Goal: Find contact information: Find contact information

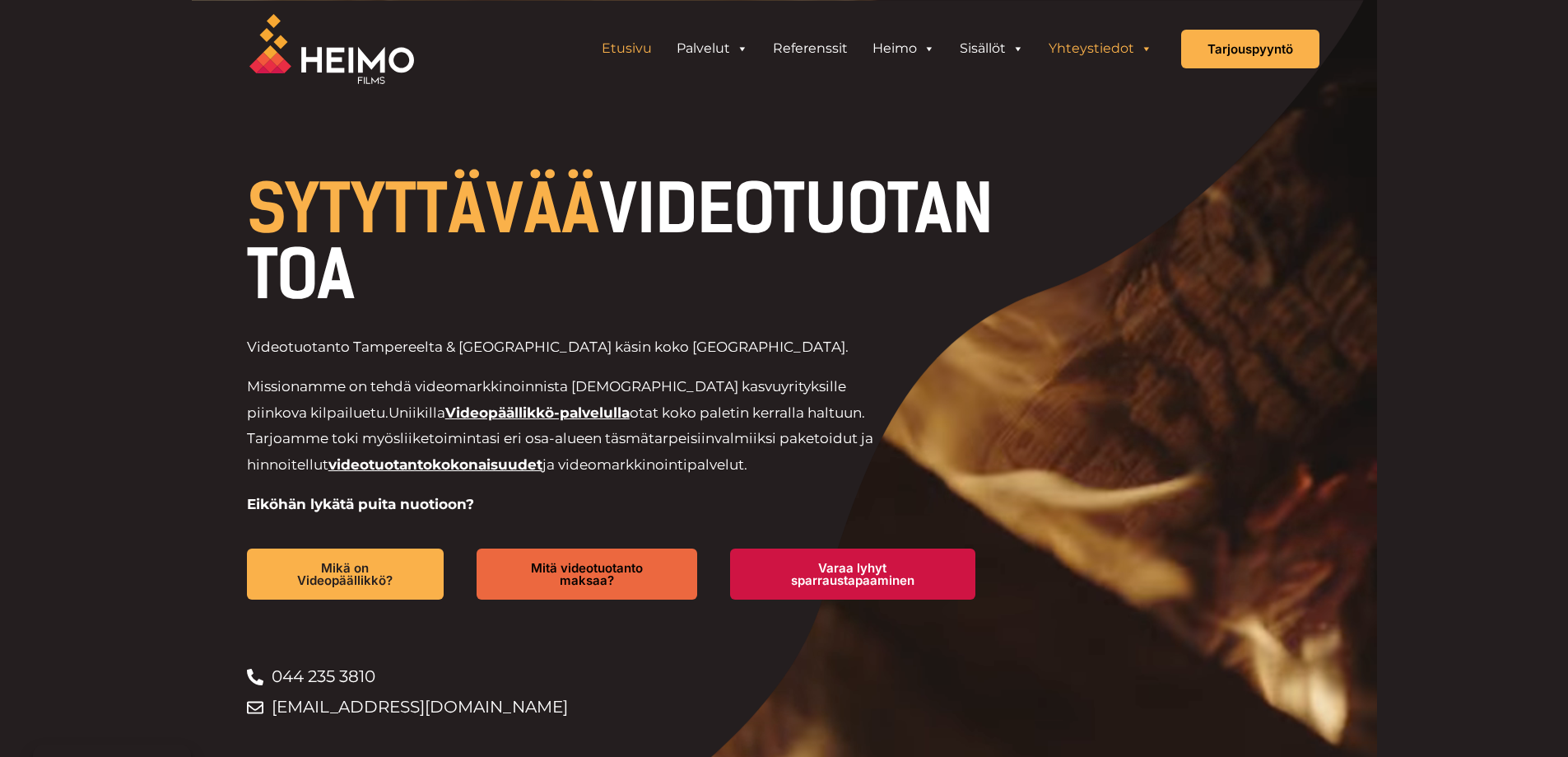
click at [1079, 47] on link "Yhteystiedot" at bounding box center [1100, 48] width 128 height 33
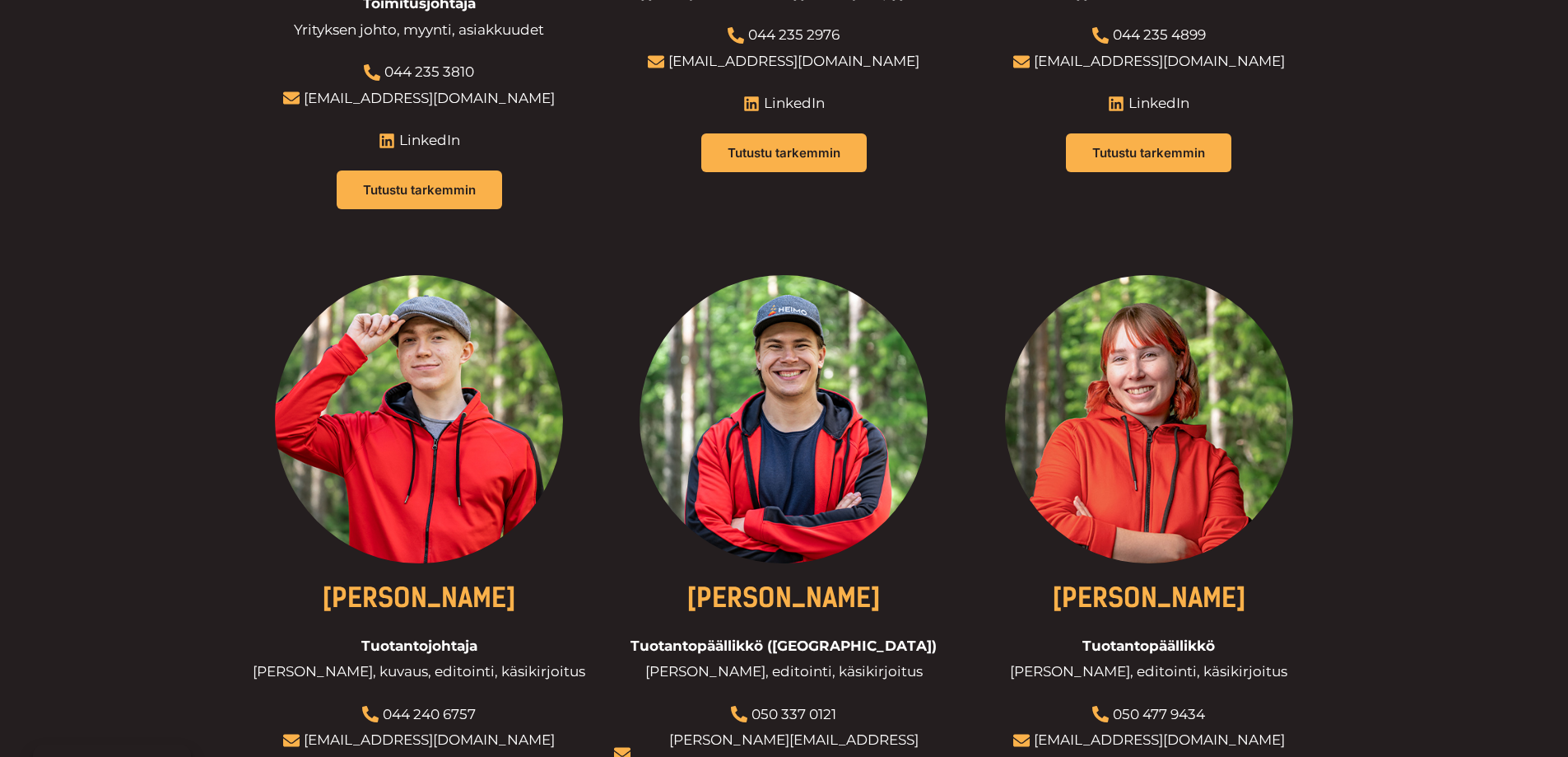
scroll to position [1153, 0]
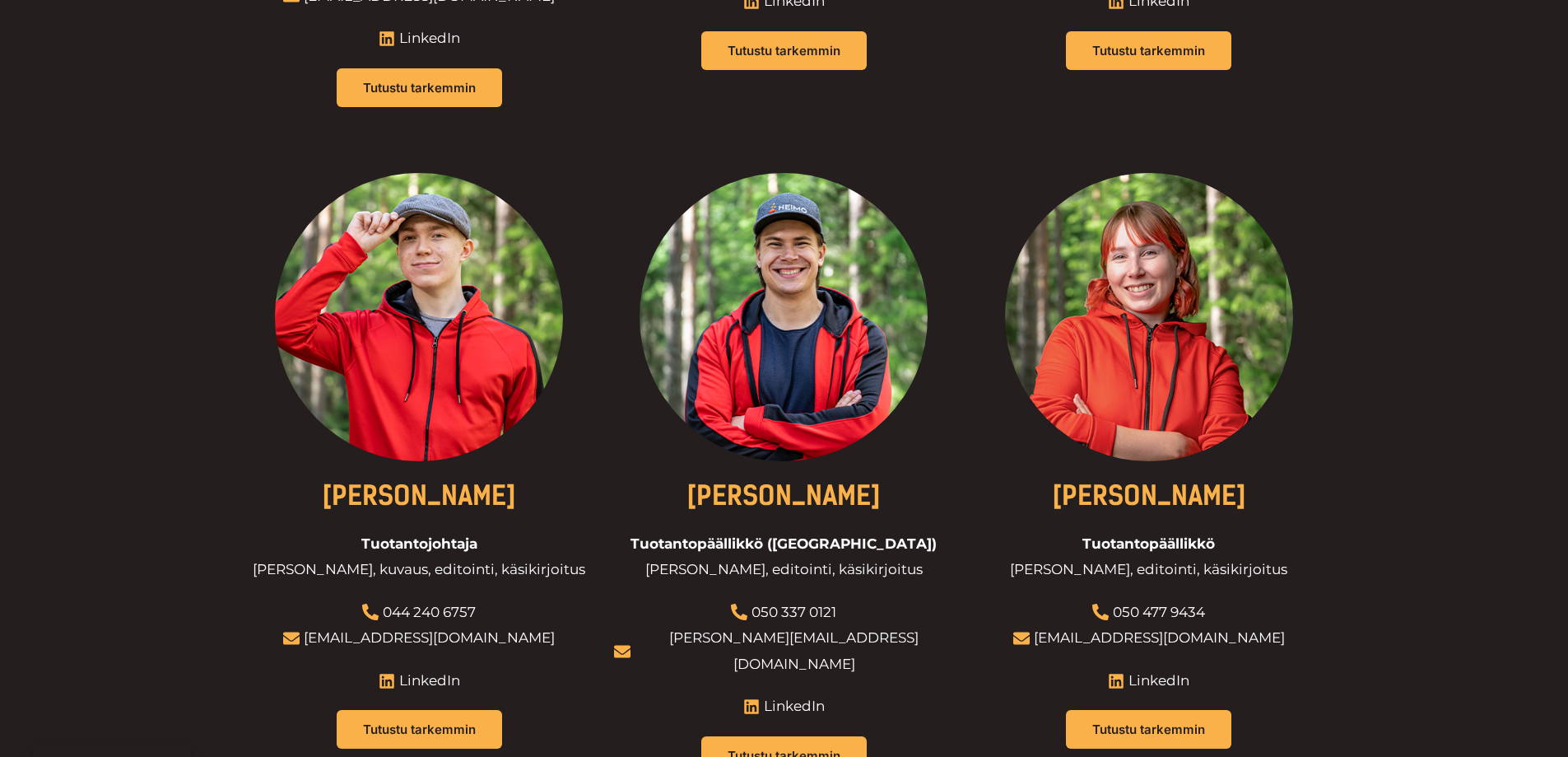
click at [721, 743] on div "William Lindberg Tuotantopäällikkö (Kuopio) Kuvaus, editointi, käsikirjoitus 05…" at bounding box center [784, 494] width 340 height 643
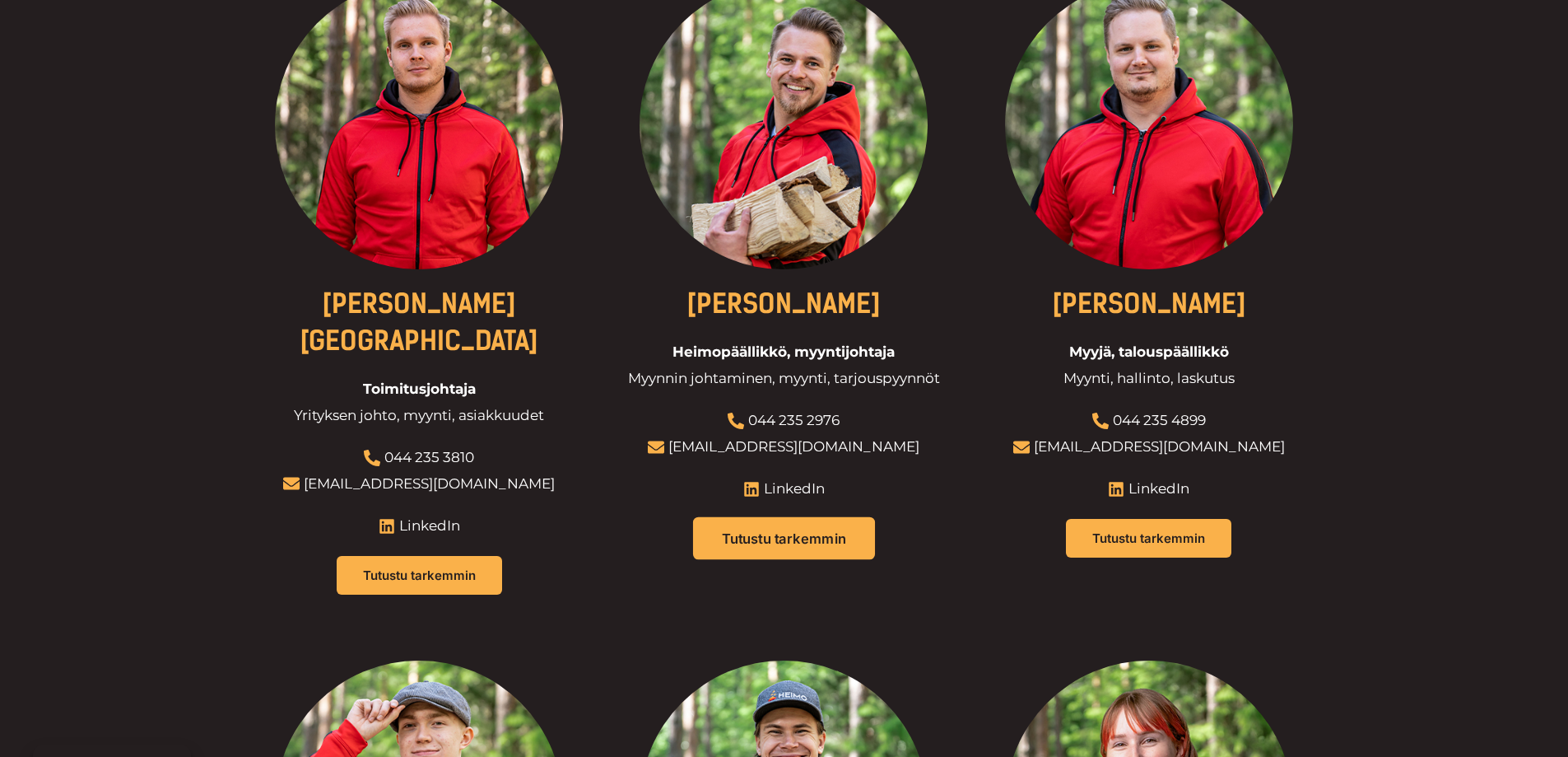
scroll to position [659, 0]
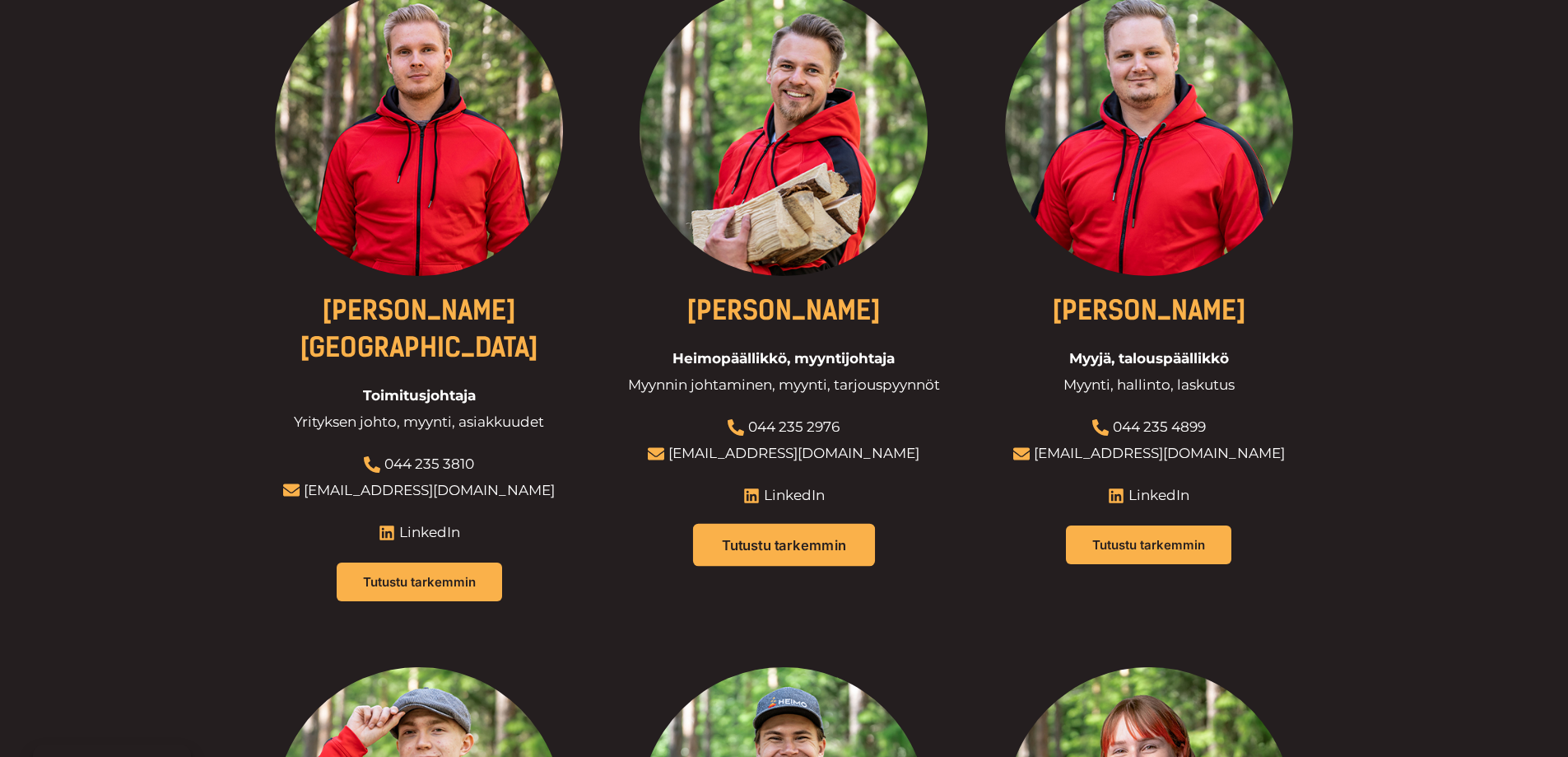
click at [819, 530] on link "Tutustu tarkemmin" at bounding box center [784, 545] width 182 height 43
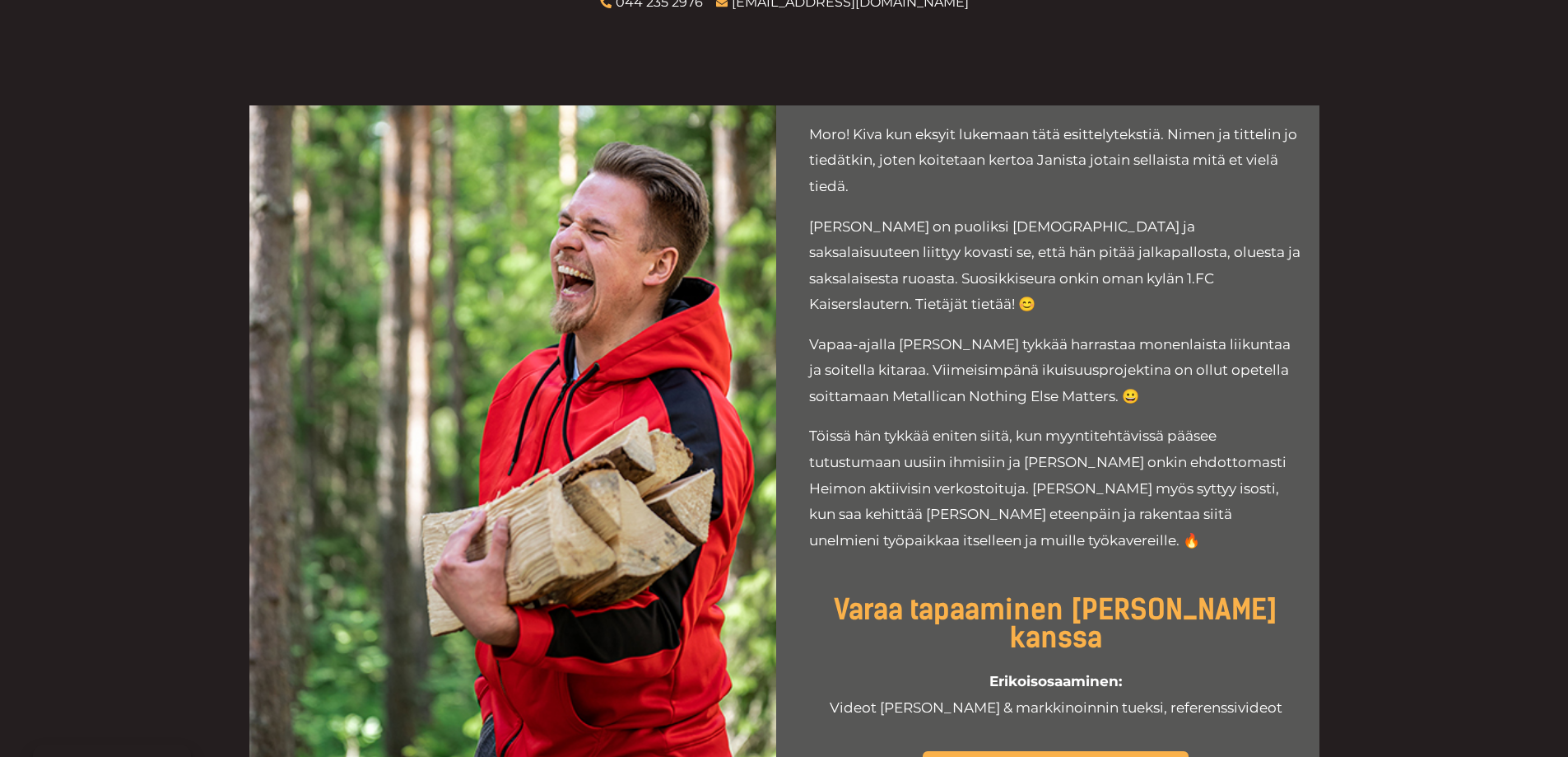
scroll to position [329, 0]
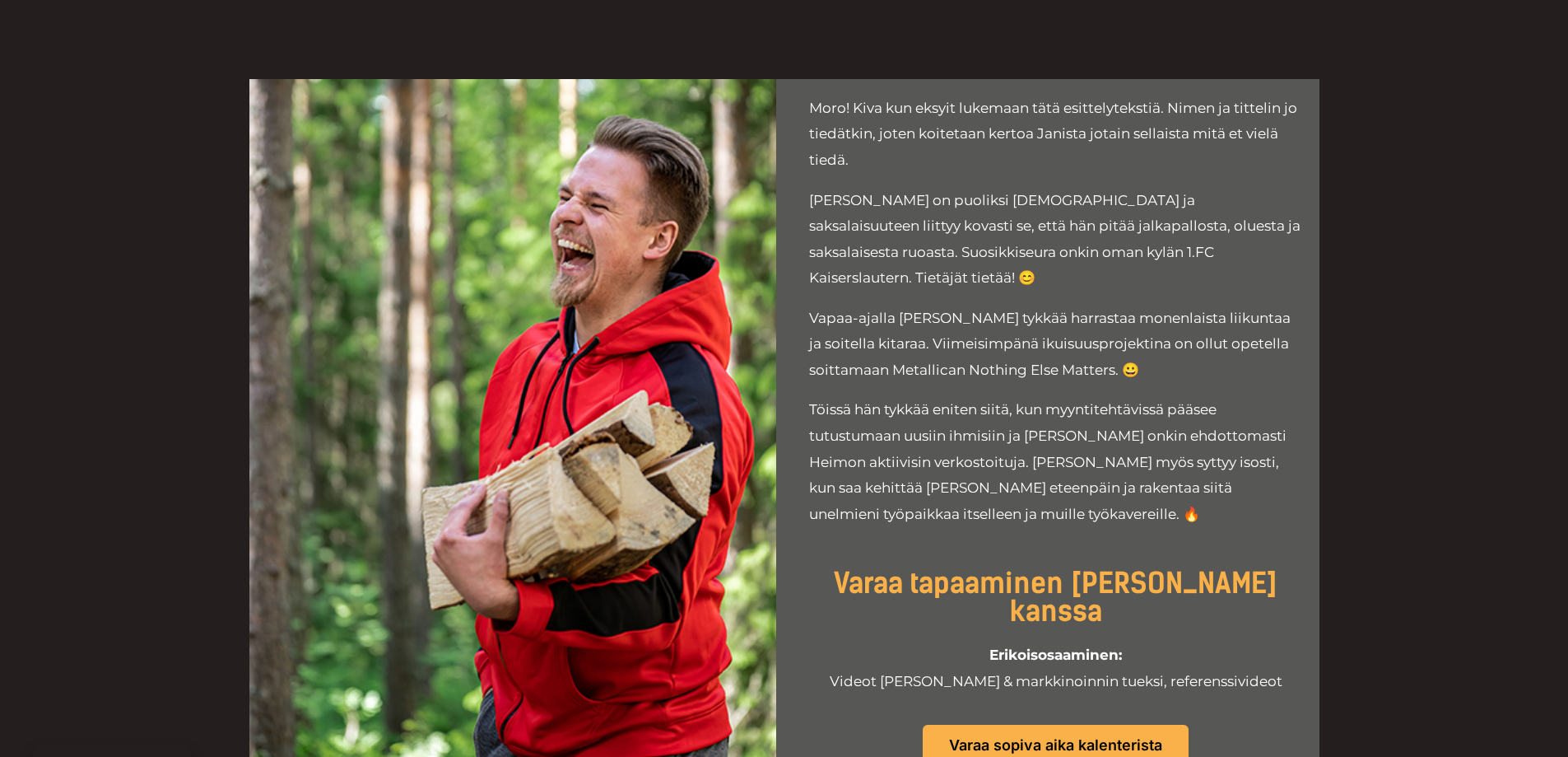
click at [978, 251] on p "[PERSON_NAME] on puoliksi [DEMOGRAPHIC_DATA] ja saksalaisuuteen liittyy kovasti…" at bounding box center [1056, 240] width 494 height 104
drag, startPoint x: 978, startPoint y: 251, endPoint x: 899, endPoint y: 220, distance: 84.9
click at [977, 251] on p "[PERSON_NAME] on puoliksi [DEMOGRAPHIC_DATA] ja saksalaisuuteen liittyy kovasti…" at bounding box center [1056, 240] width 494 height 104
click at [858, 209] on p "[PERSON_NAME] on puoliksi [DEMOGRAPHIC_DATA] ja saksalaisuuteen liittyy kovasti…" at bounding box center [1056, 240] width 494 height 104
click at [857, 209] on p "[PERSON_NAME] on puoliksi [DEMOGRAPHIC_DATA] ja saksalaisuuteen liittyy kovasti…" at bounding box center [1056, 240] width 494 height 104
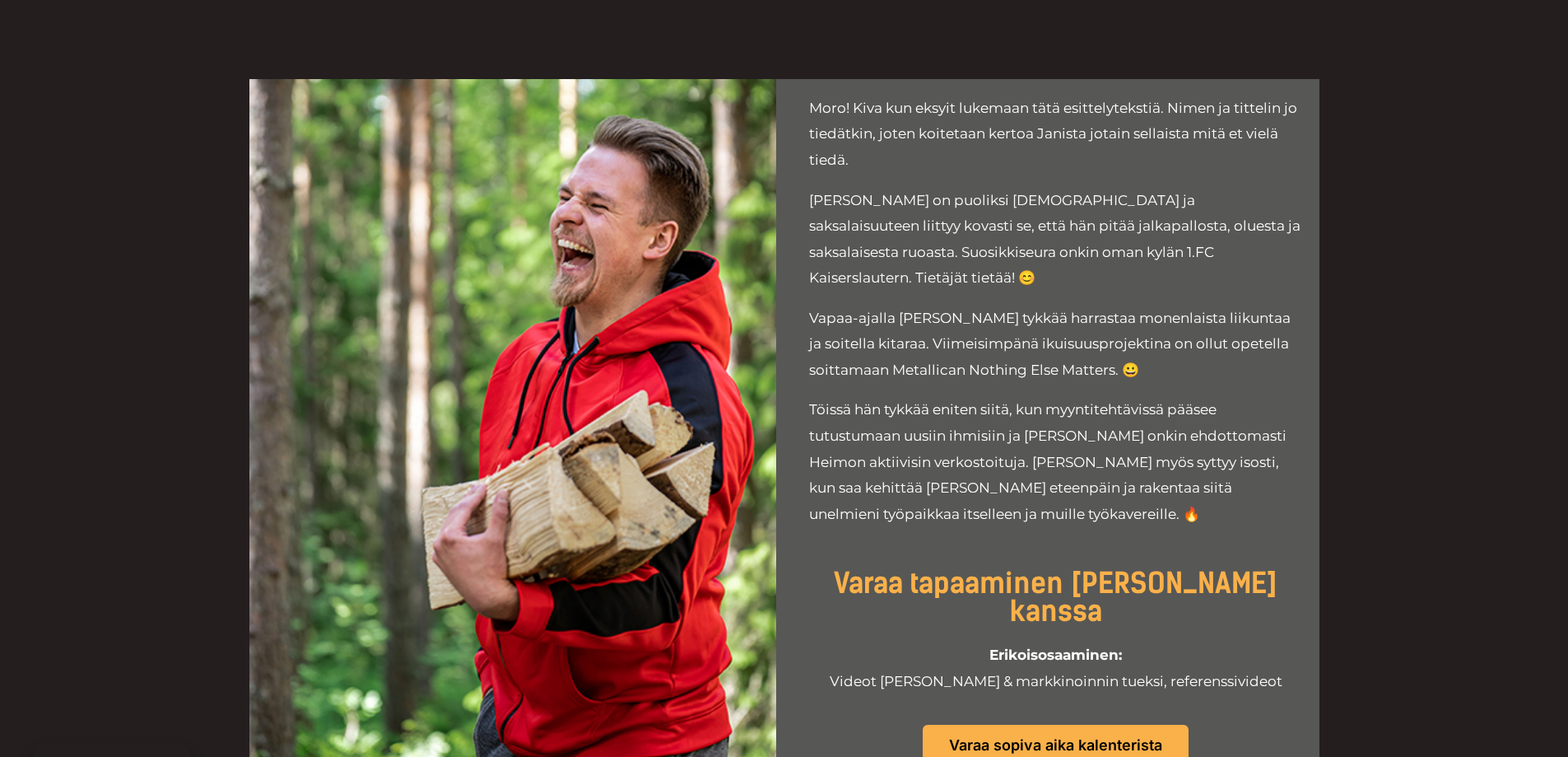
click at [1143, 220] on p "[PERSON_NAME] on puoliksi [DEMOGRAPHIC_DATA] ja saksalaisuuteen liittyy kovasti…" at bounding box center [1056, 240] width 494 height 104
click at [1139, 231] on p "[PERSON_NAME] on puoliksi [DEMOGRAPHIC_DATA] ja saksalaisuuteen liittyy kovasti…" at bounding box center [1056, 240] width 494 height 104
click at [1135, 239] on p "[PERSON_NAME] on puoliksi [DEMOGRAPHIC_DATA] ja saksalaisuuteen liittyy kovasti…" at bounding box center [1056, 240] width 494 height 104
click at [610, 252] on div at bounding box center [513, 443] width 527 height 728
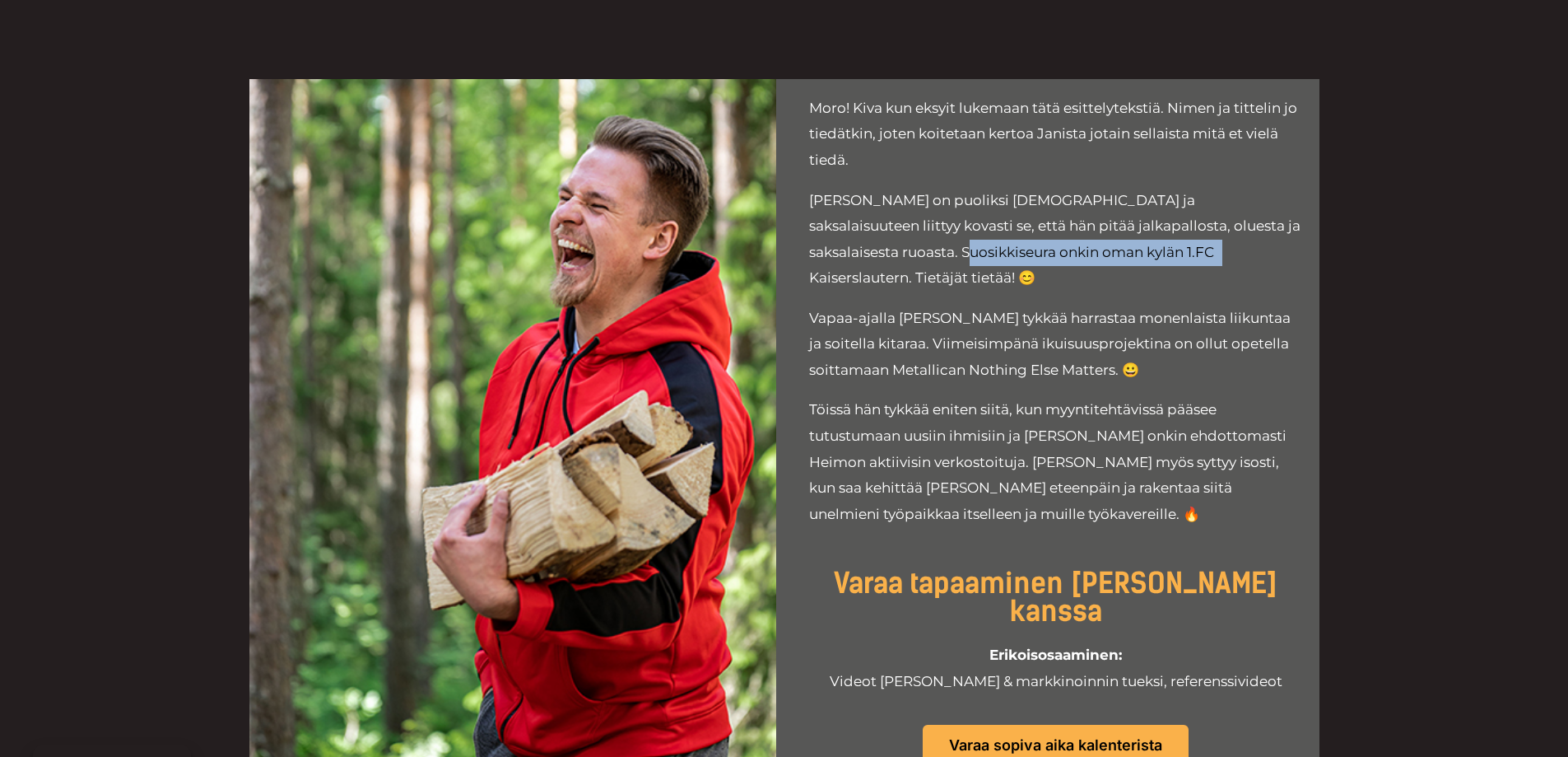
drag, startPoint x: 961, startPoint y: 255, endPoint x: 1088, endPoint y: 258, distance: 127.0
click at [1088, 257] on p "[PERSON_NAME] on puoliksi [DEMOGRAPHIC_DATA] ja saksalaisuuteen liittyy kovasti…" at bounding box center [1056, 240] width 494 height 104
drag, startPoint x: 1088, startPoint y: 259, endPoint x: 1064, endPoint y: 282, distance: 33.2
click at [1087, 259] on p "[PERSON_NAME] on puoliksi [DEMOGRAPHIC_DATA] ja saksalaisuuteen liittyy kovasti…" at bounding box center [1056, 240] width 494 height 104
click at [772, 325] on div at bounding box center [513, 443] width 527 height 728
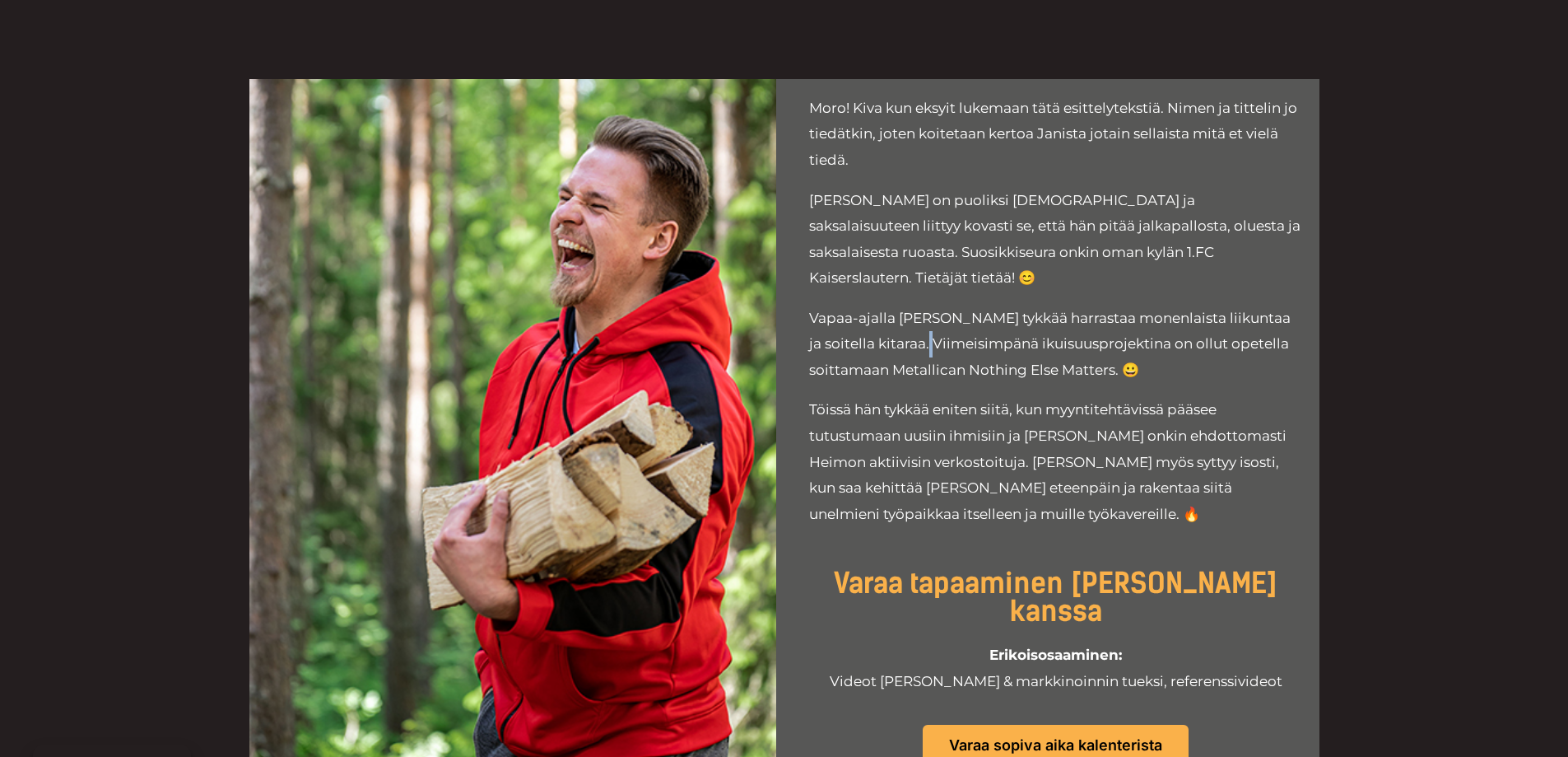
click at [924, 324] on p "Vapaa-ajalla [PERSON_NAME] tykkää harrastaa monenlaista liikuntaa ja soitella k…" at bounding box center [1056, 344] width 494 height 78
click at [924, 324] on p "Vapaa-ajalla [PERSON_NAME] tykkää harrastaa monenlaista liikuntaa ja soitella k…" at bounding box center [1056, 344] width 494 height 78
drag, startPoint x: 1120, startPoint y: 323, endPoint x: 1071, endPoint y: 303, distance: 52.9
click at [1120, 309] on p "Vapaa-ajalla [PERSON_NAME] tykkää harrastaa monenlaista liikuntaa ja soitella k…" at bounding box center [1056, 344] width 494 height 78
